Goal: Transaction & Acquisition: Purchase product/service

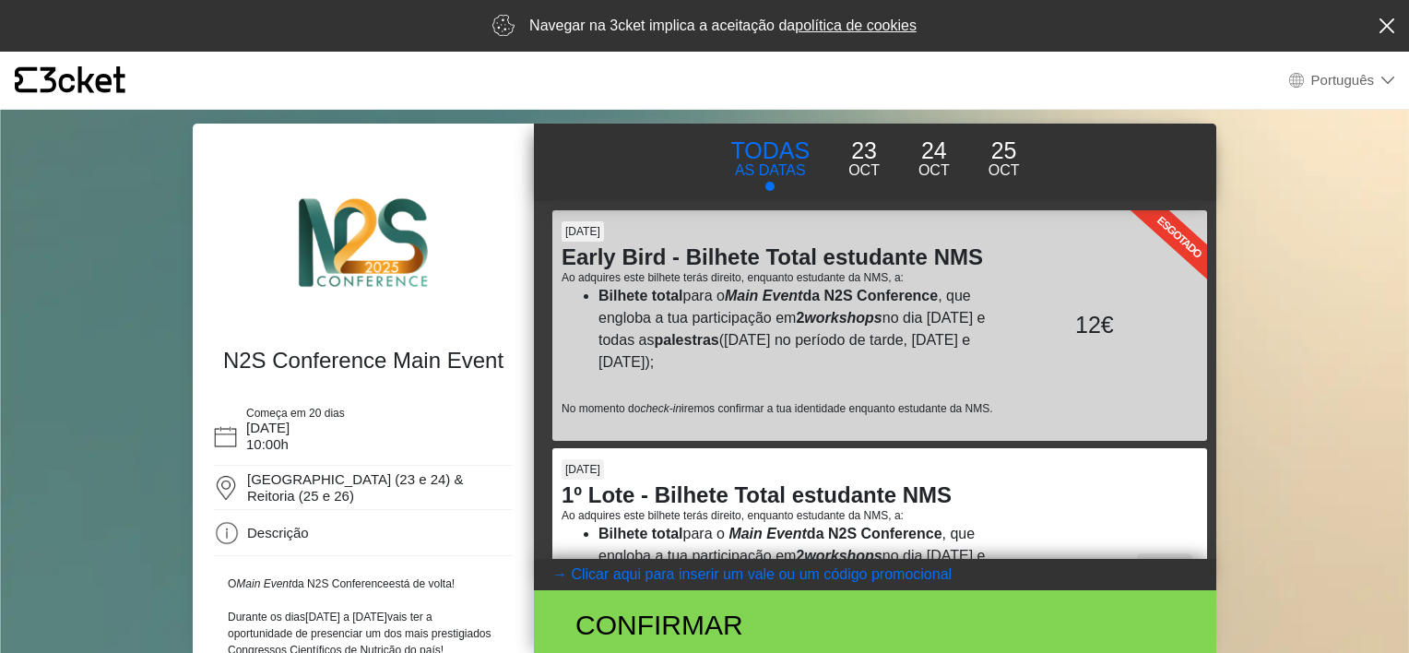
select select "pt_PT"
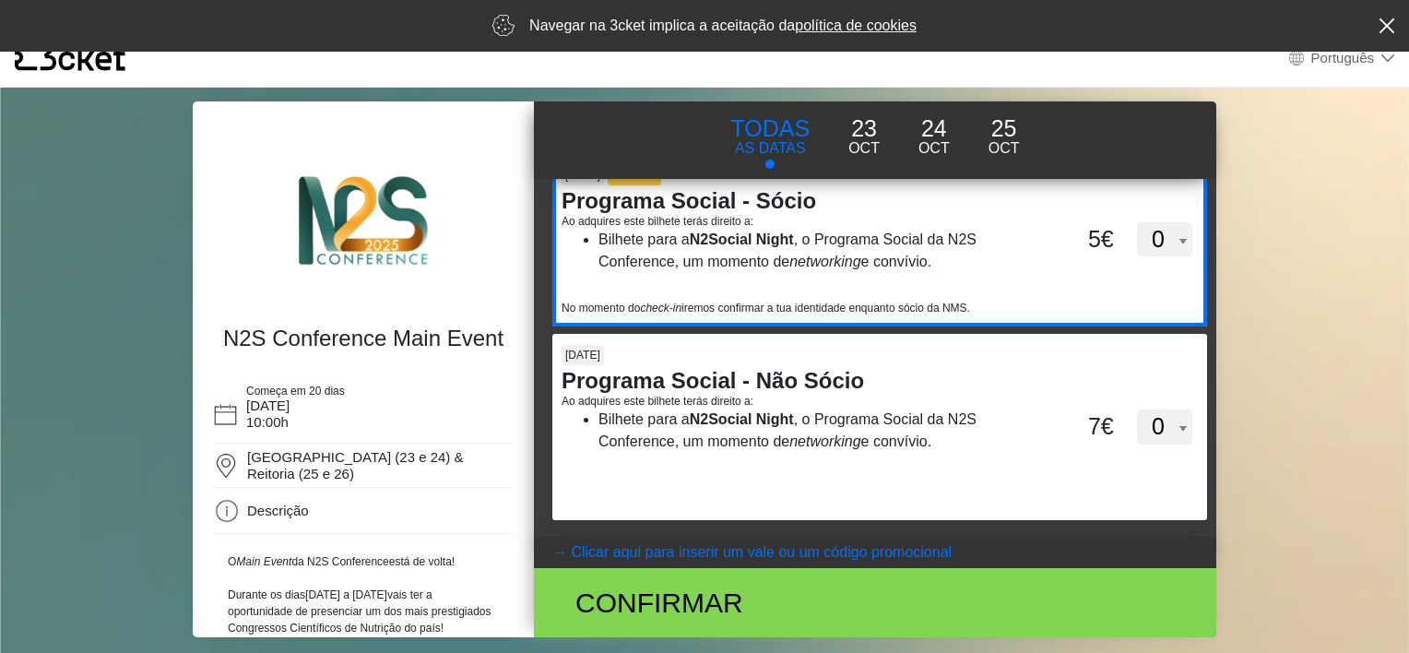
scroll to position [4607, 0]
click at [1166, 257] on select "0 1 2 3 4 5 6 7 8 9 10 11 12 13 14 15" at bounding box center [1164, 239] width 55 height 35
select select "1"
click at [1137, 247] on select "0 1 2 3 4 5 6 7 8 9 10 11 12 13 14 15" at bounding box center [1164, 239] width 55 height 35
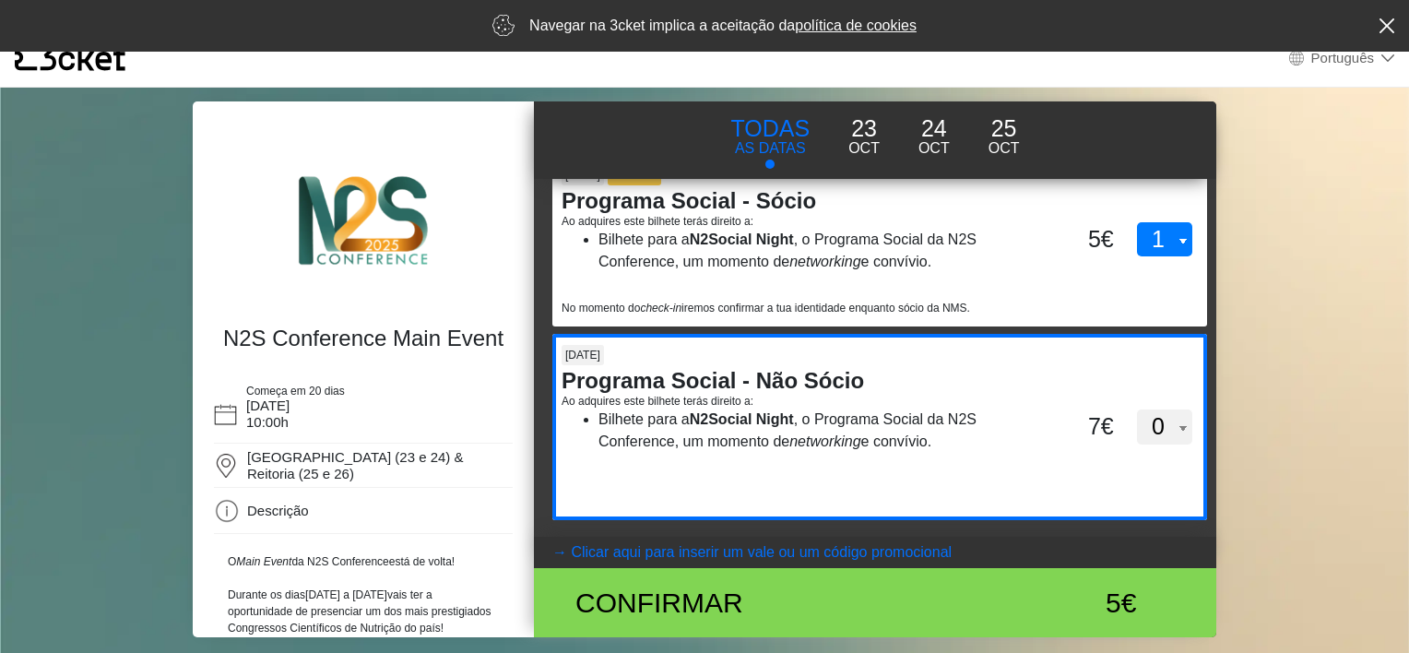
scroll to position [4633, 0]
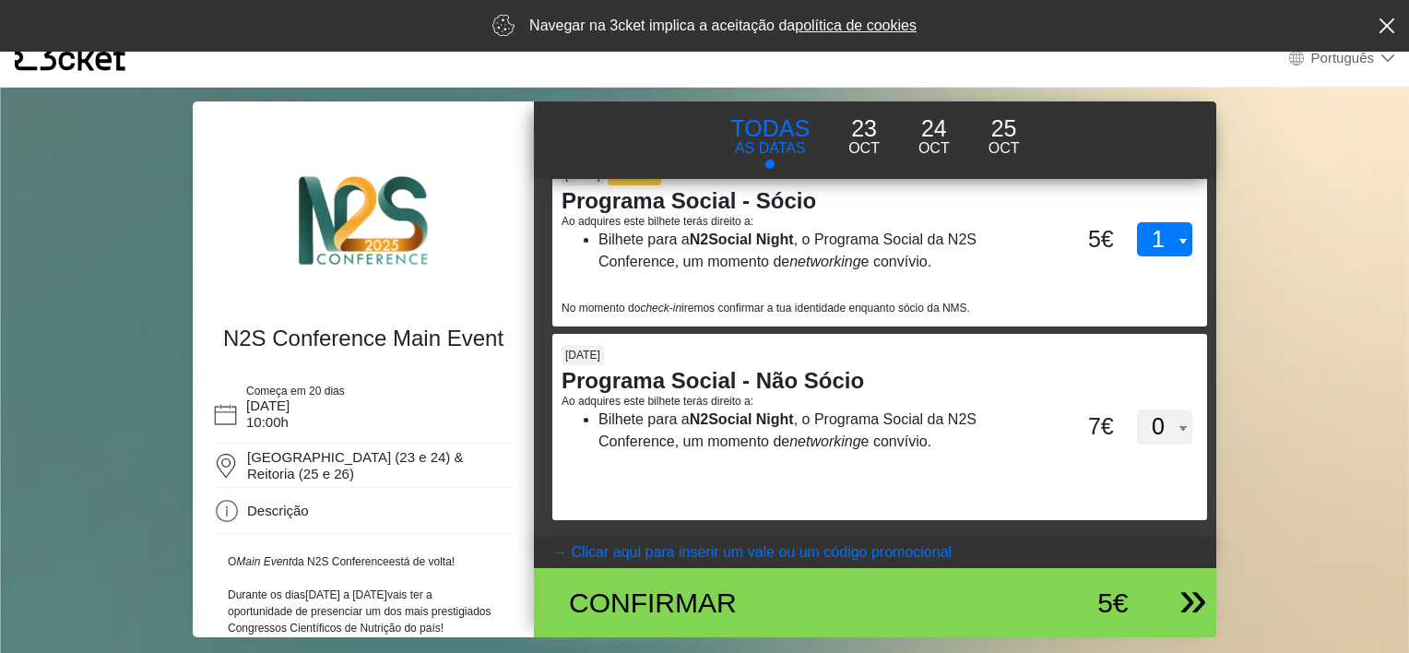
click at [697, 605] on div "Confirmar" at bounding box center [763, 603] width 417 height 42
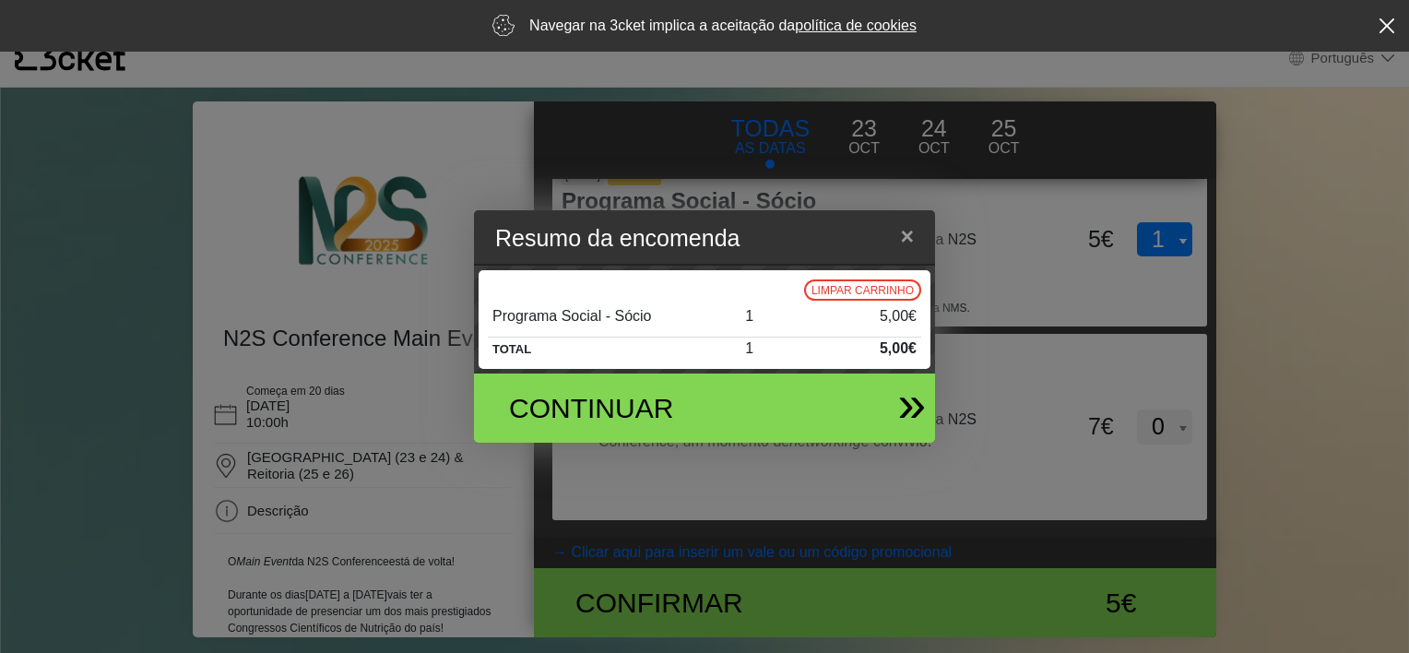
click at [719, 397] on div "Continuar" at bounding box center [629, 408] width 269 height 42
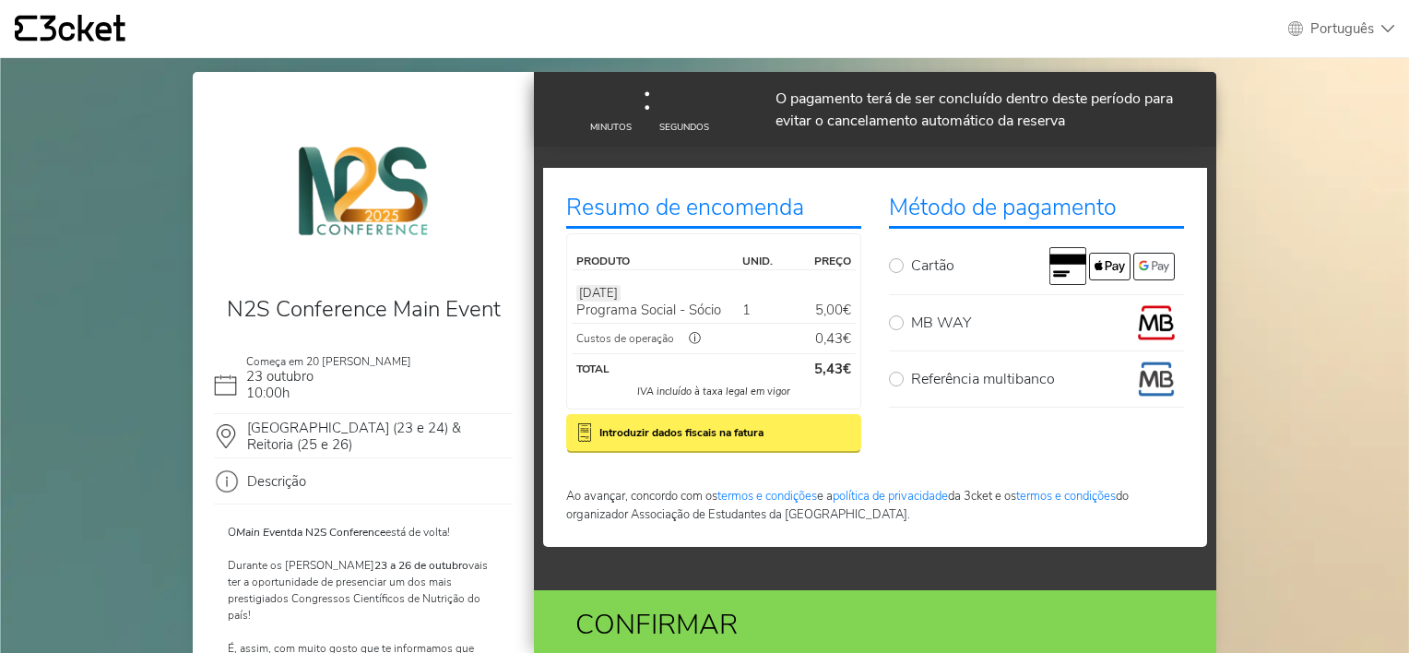
select select "pt_PT"
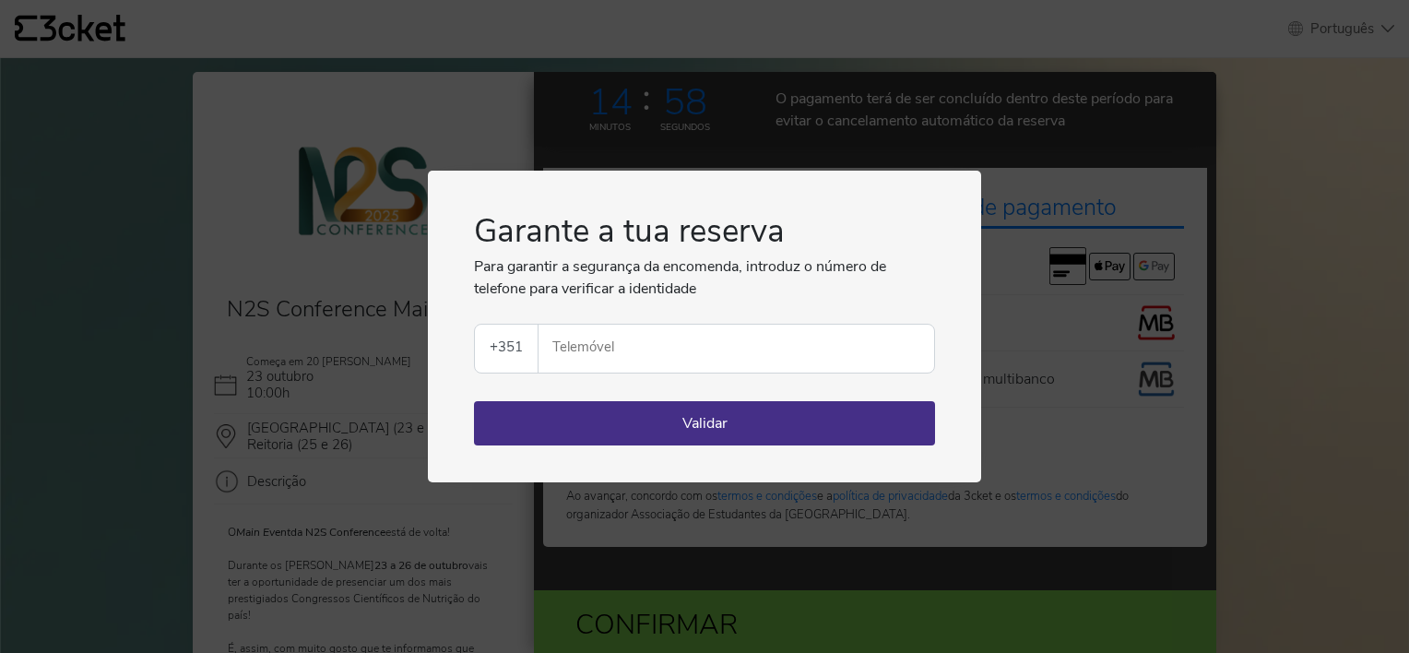
click at [742, 350] on input "Telemóvel" at bounding box center [743, 349] width 381 height 48
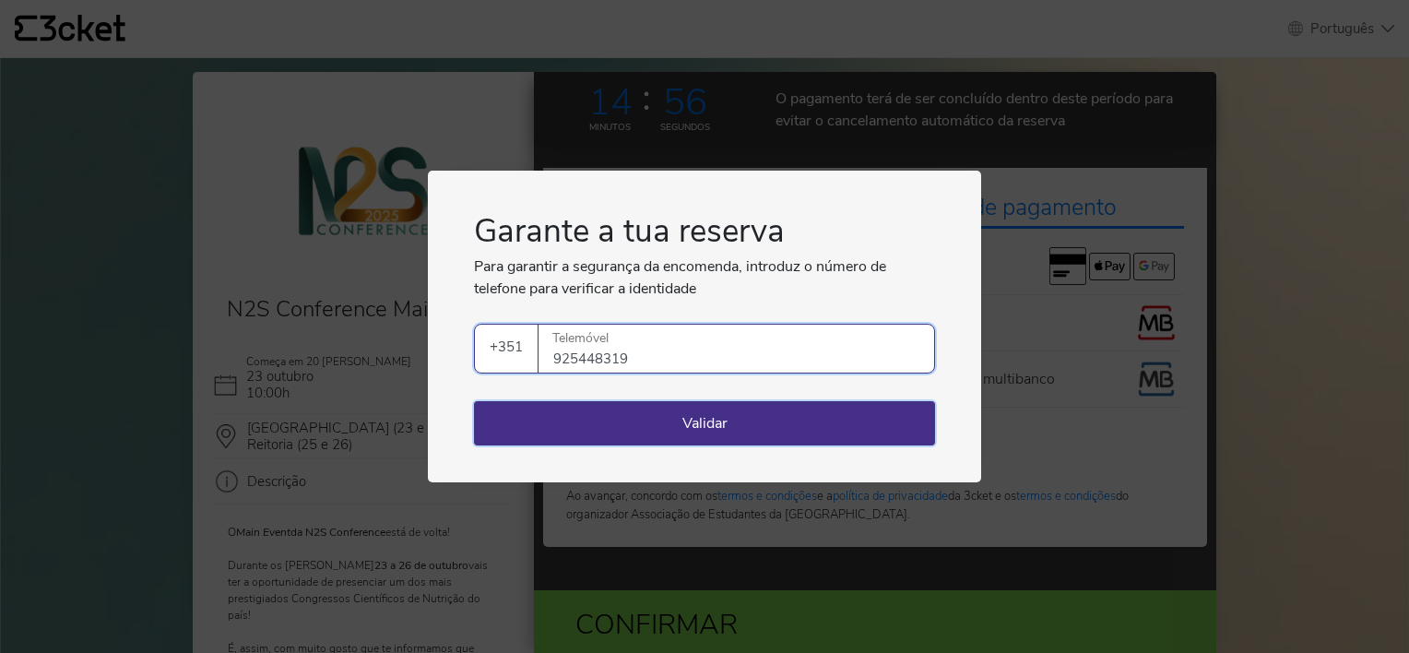
type input "925448319"
click at [716, 425] on button "Validar" at bounding box center [704, 423] width 461 height 44
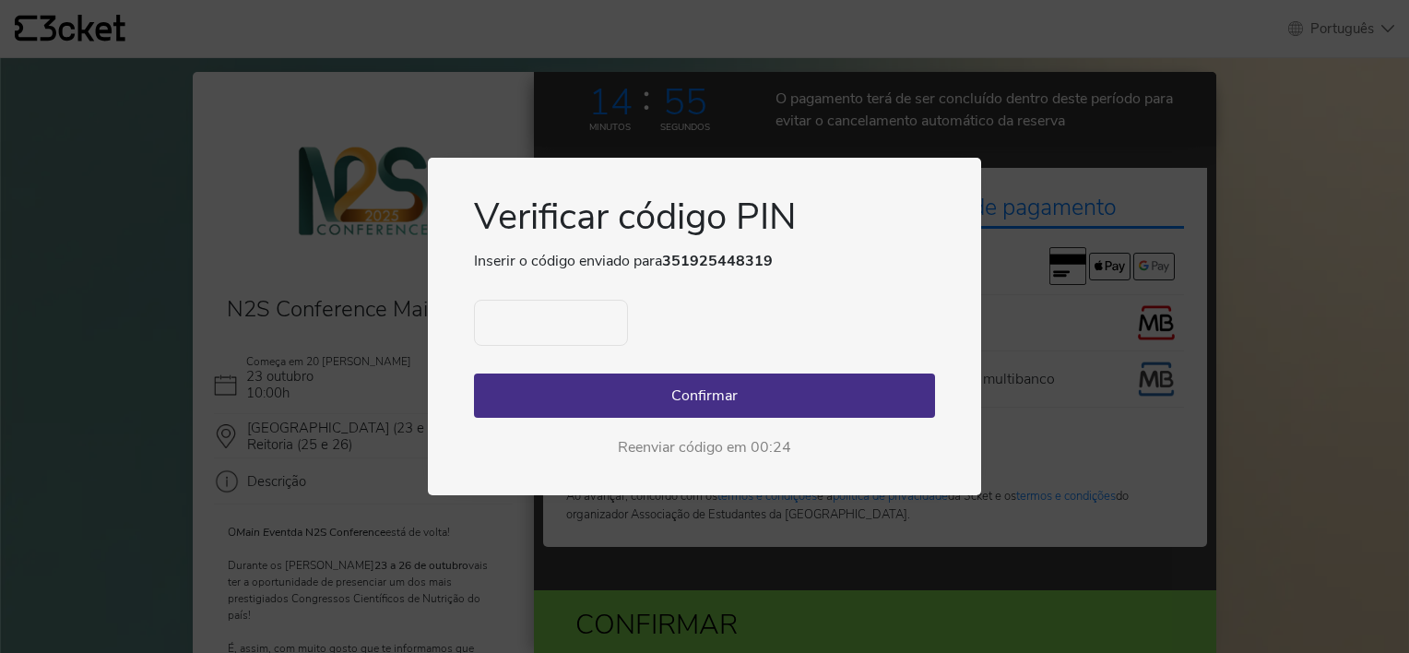
click at [596, 306] on input "text" at bounding box center [551, 323] width 154 height 46
type input "7100"
click at [603, 406] on button "Confirmar" at bounding box center [704, 396] width 461 height 44
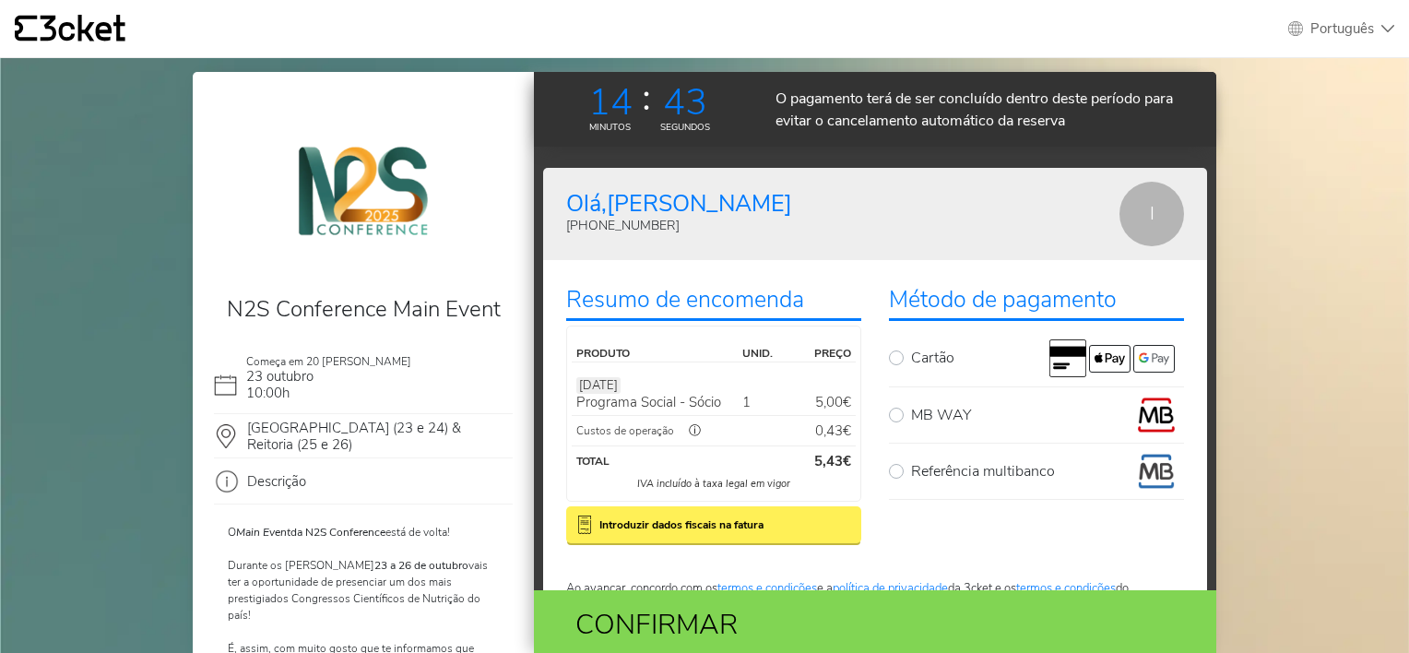
click at [881, 409] on div "Método de pagamento Cartão MB WAY Confirme o número de telemóvel para onde será…" at bounding box center [1036, 410] width 323 height 283
click at [911, 414] on label "MB WAY" at bounding box center [1047, 415] width 273 height 37
click at [911, 409] on input "MB WAY" at bounding box center [917, 403] width 12 height 12
radio input "true"
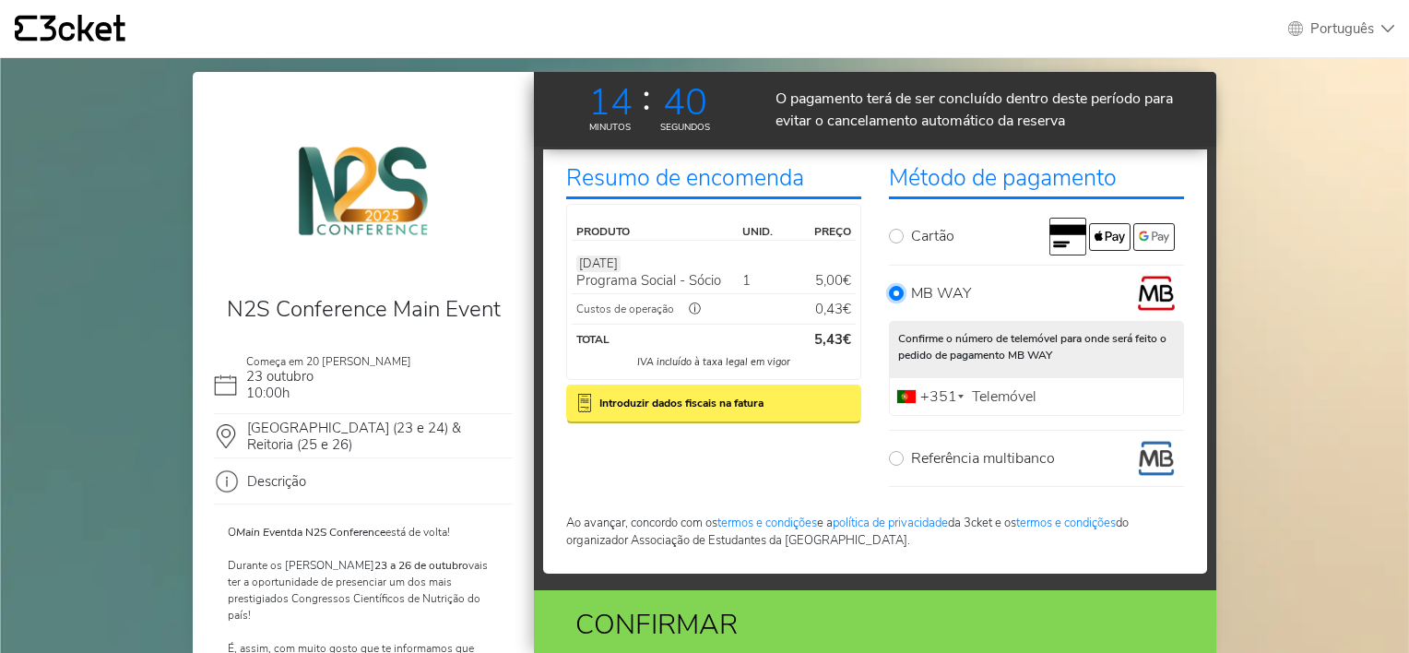
scroll to position [64, 0]
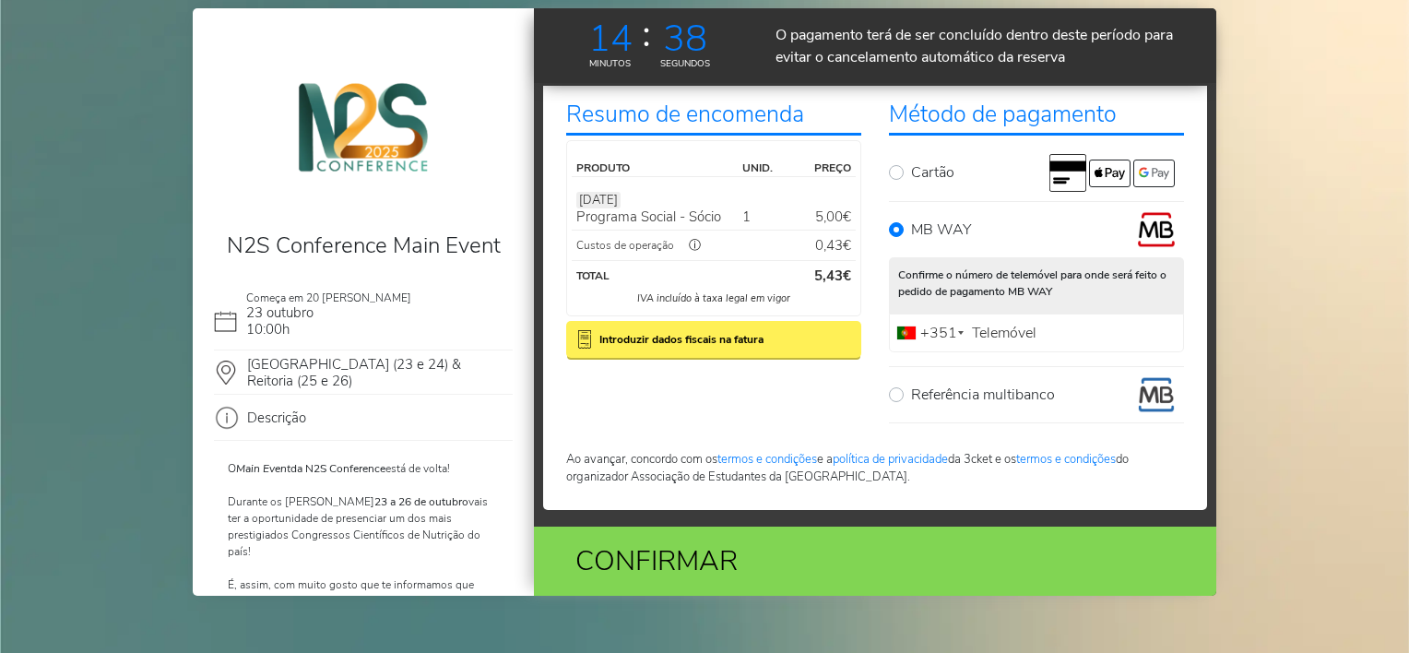
click at [1003, 327] on label "Telemóvel" at bounding box center [1004, 333] width 74 height 12
click at [1003, 325] on input "Telemóvel" at bounding box center [1036, 333] width 295 height 39
type input "925448319"
click at [819, 560] on div "Confirmar" at bounding box center [763, 561] width 417 height 42
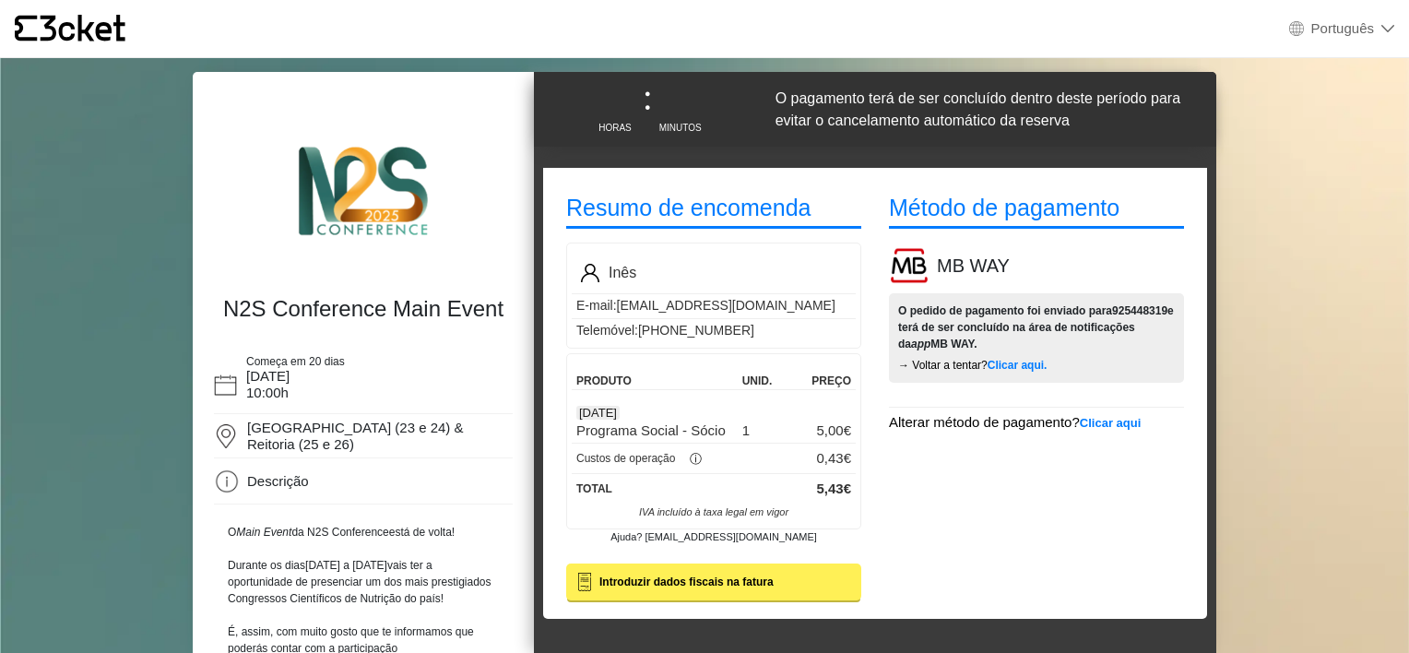
select select "pt_PT"
click at [1037, 251] on div "MB WAY" at bounding box center [1036, 265] width 323 height 37
